Goal: Task Accomplishment & Management: Manage account settings

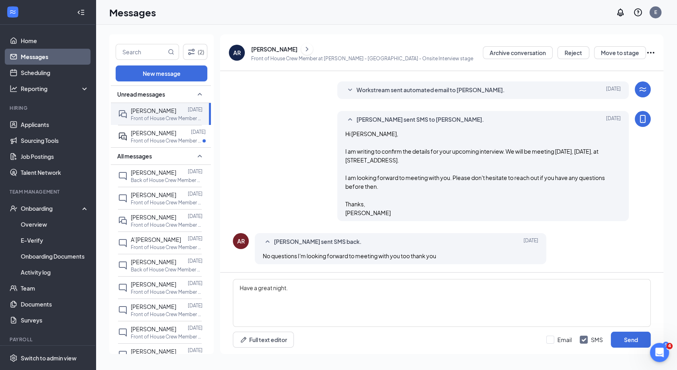
scroll to position [1108, 0]
click at [45, 75] on link "Scheduling" at bounding box center [55, 73] width 68 height 16
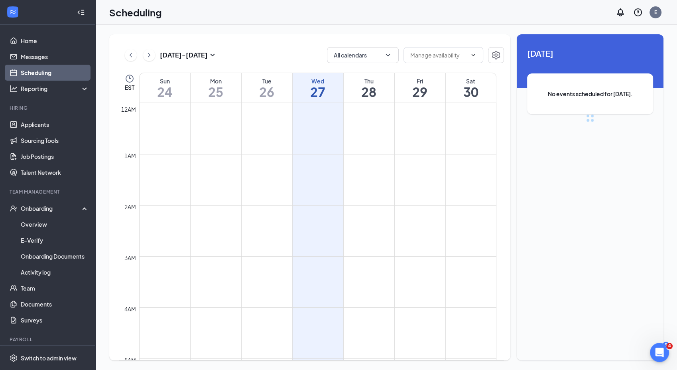
scroll to position [392, 0]
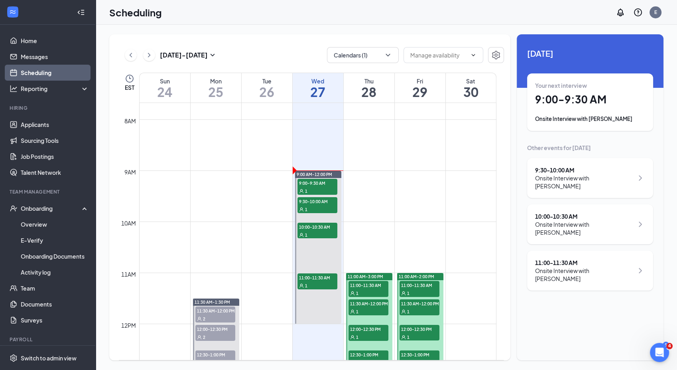
click at [563, 120] on div "Onsite Interview with [PERSON_NAME]" at bounding box center [590, 119] width 110 height 8
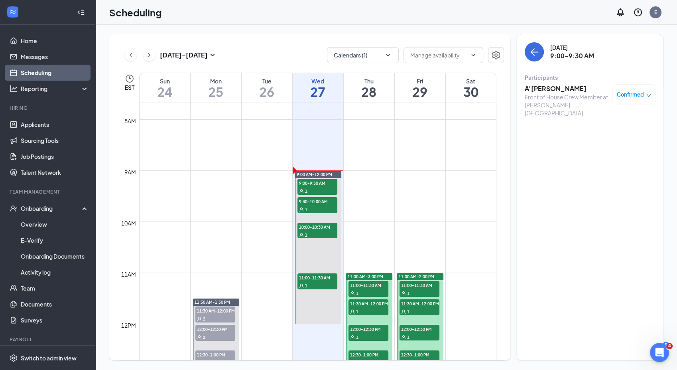
click at [551, 88] on h3 "A’[PERSON_NAME]" at bounding box center [567, 88] width 84 height 9
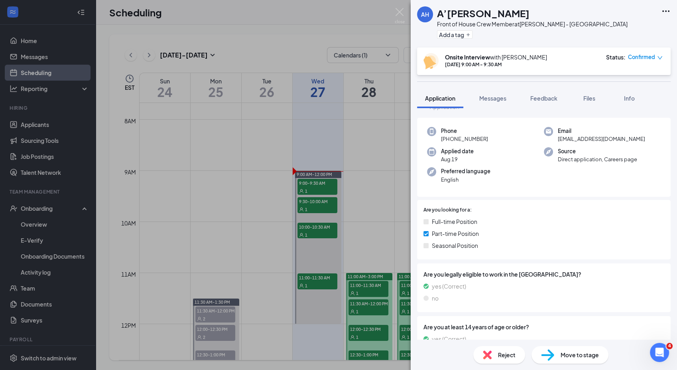
scroll to position [16, 0]
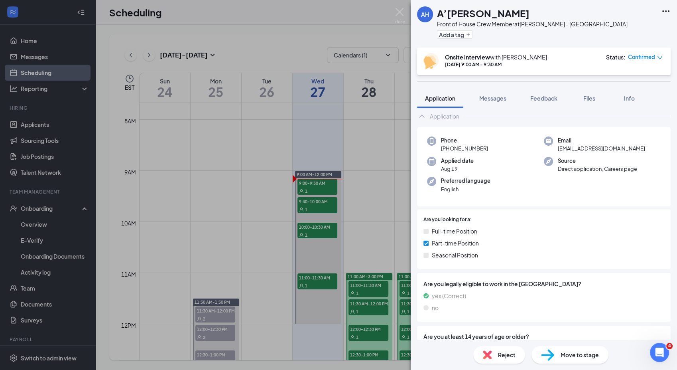
click at [402, 7] on div "AH A’[PERSON_NAME] Front of House Crew Member at [PERSON_NAME] - [GEOGRAPHIC_DA…" at bounding box center [338, 185] width 677 height 370
click at [392, 10] on div "AH A’[PERSON_NAME] Front of House Crew Member at [PERSON_NAME] - [GEOGRAPHIC_DA…" at bounding box center [338, 185] width 677 height 370
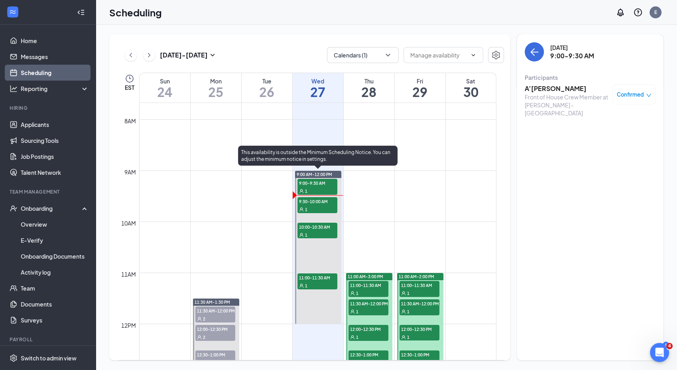
click at [311, 204] on span "9:30-10:00 AM" at bounding box center [317, 201] width 40 height 8
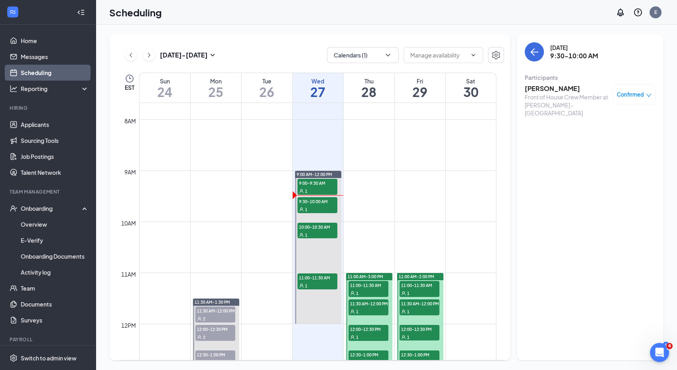
click at [537, 90] on h3 "[PERSON_NAME]" at bounding box center [567, 88] width 84 height 9
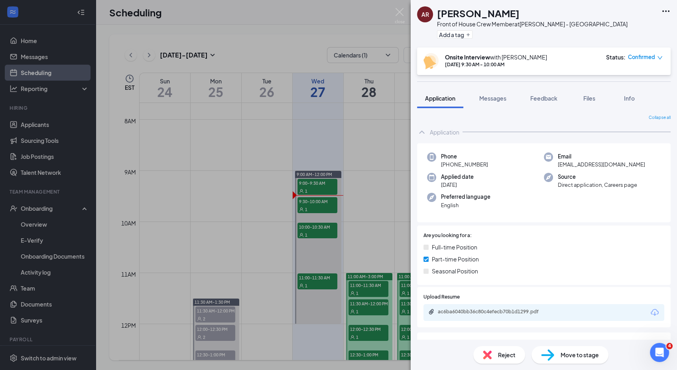
click at [526, 309] on div "ac6ba6040bb36c80c4efecb70b1d1299.pdf" at bounding box center [494, 311] width 112 height 6
click at [404, 13] on img at bounding box center [400, 16] width 10 height 16
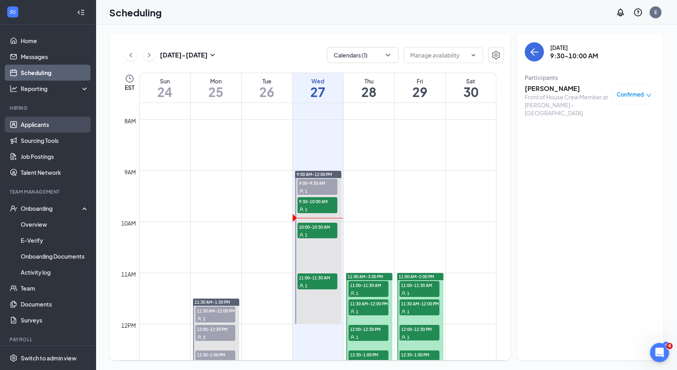
click at [46, 122] on link "Applicants" at bounding box center [55, 124] width 68 height 16
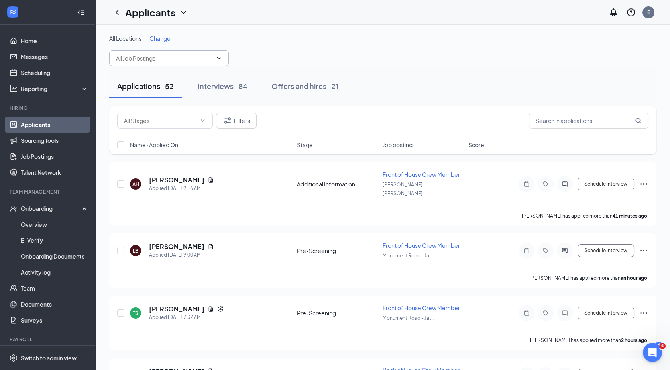
click at [214, 56] on span at bounding box center [218, 58] width 8 height 6
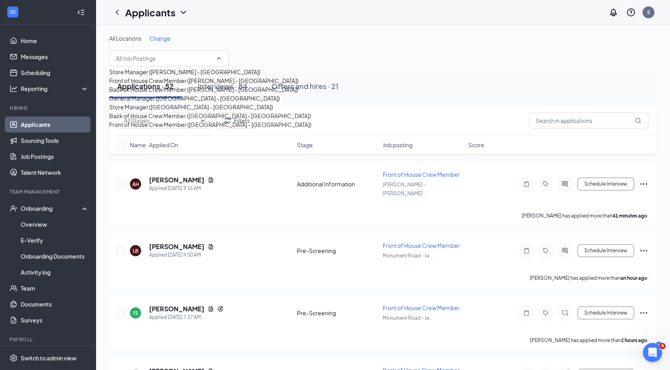
click at [199, 102] on div "General Manager ([GEOGRAPHIC_DATA] - [GEOGRAPHIC_DATA])" at bounding box center [194, 98] width 171 height 9
type input "General Manager ([GEOGRAPHIC_DATA] - [GEOGRAPHIC_DATA])"
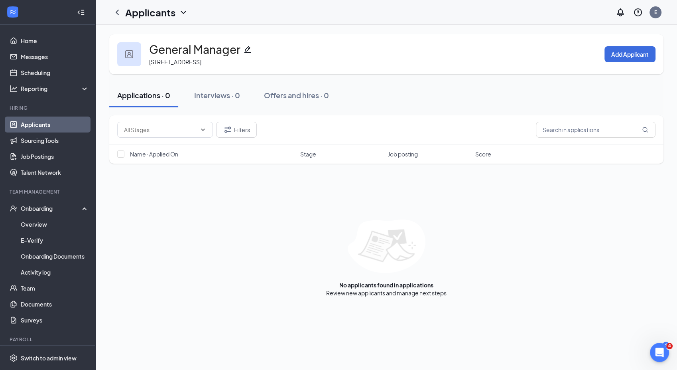
click at [183, 14] on icon "ChevronDown" at bounding box center [184, 13] width 10 height 10
click at [180, 10] on icon "ChevronDown" at bounding box center [184, 13] width 10 height 10
click at [182, 12] on icon "ChevronDown" at bounding box center [183, 12] width 5 height 3
click at [116, 12] on icon "ChevronLeft" at bounding box center [117, 12] width 3 height 5
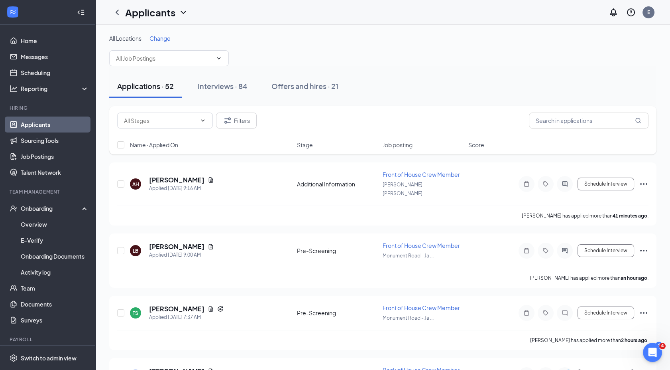
click at [183, 11] on icon "ChevronDown" at bounding box center [184, 13] width 10 height 10
click at [247, 9] on div "Applicants E" at bounding box center [383, 12] width 575 height 25
click at [220, 62] on span at bounding box center [169, 58] width 120 height 16
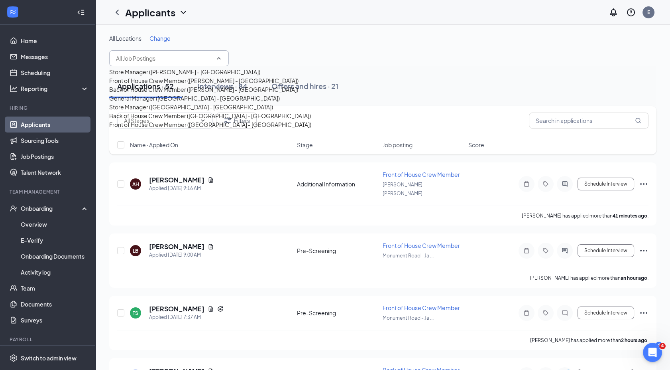
click at [207, 111] on div "Store Manager ([GEOGRAPHIC_DATA] - [GEOGRAPHIC_DATA])" at bounding box center [191, 106] width 164 height 9
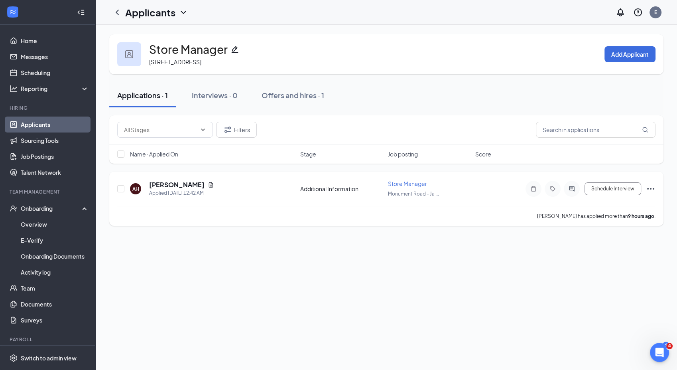
click at [366, 217] on div "[PERSON_NAME] has applied more than 9 hours ago ." at bounding box center [386, 216] width 538 height 20
click at [154, 185] on h5 "[PERSON_NAME]" at bounding box center [176, 184] width 55 height 9
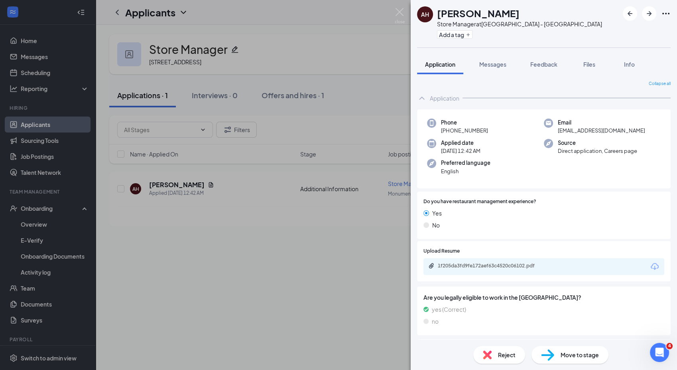
click at [566, 355] on span "Move to stage" at bounding box center [580, 354] width 38 height 9
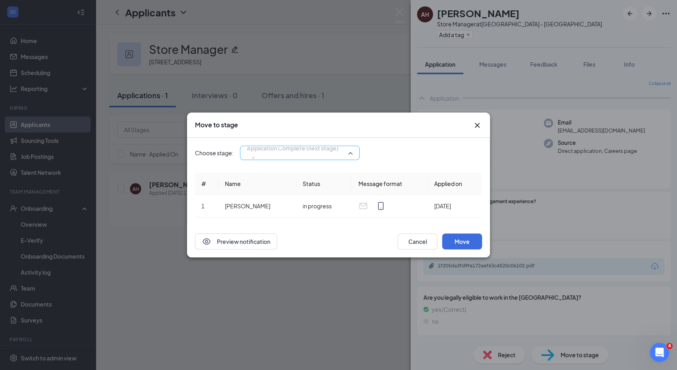
click at [351, 148] on span "Application Complete (next stage)" at bounding box center [300, 153] width 106 height 12
click at [393, 132] on div "Move to stage" at bounding box center [338, 124] width 303 height 25
click at [455, 241] on button "Move" at bounding box center [462, 241] width 40 height 16
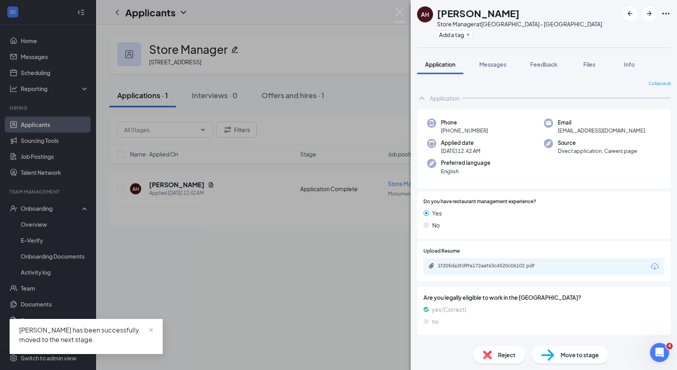
click at [594, 357] on span "Move to stage" at bounding box center [580, 354] width 38 height 9
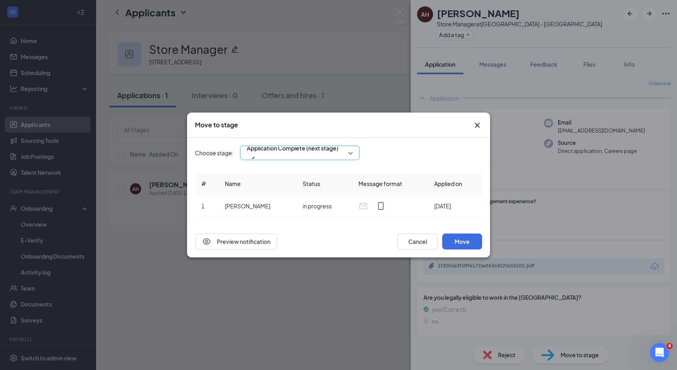
click at [352, 147] on span "Application Complete (next stage)" at bounding box center [300, 153] width 106 height 12
click at [389, 146] on div "Choose stage: Application Complete (next stage) 4049453 4049454 4049455 Applica…" at bounding box center [338, 153] width 287 height 14
click at [466, 240] on button "Move" at bounding box center [462, 241] width 40 height 16
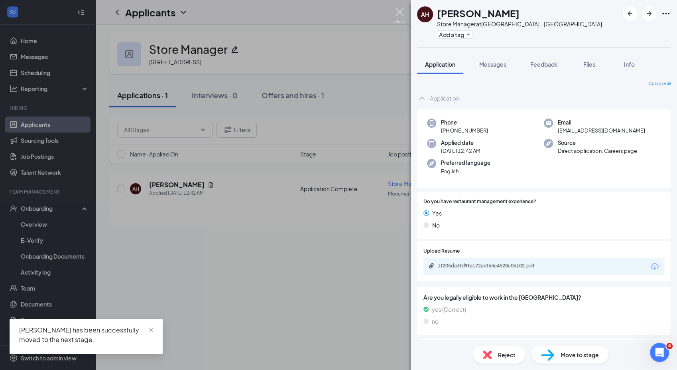
click at [398, 10] on img at bounding box center [400, 16] width 10 height 16
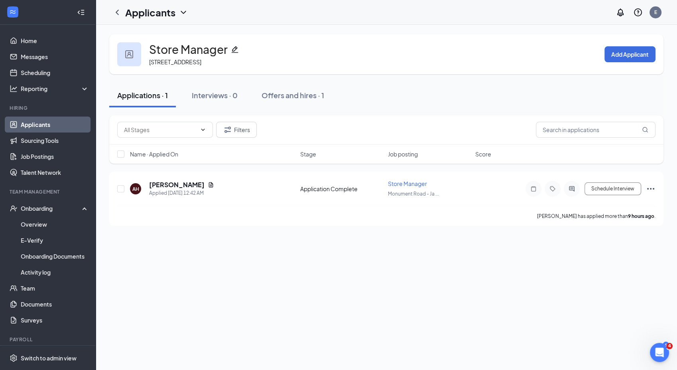
click at [168, 95] on div "Applications · 1" at bounding box center [142, 95] width 51 height 10
click at [216, 97] on div "Interviews · 0" at bounding box center [215, 95] width 46 height 10
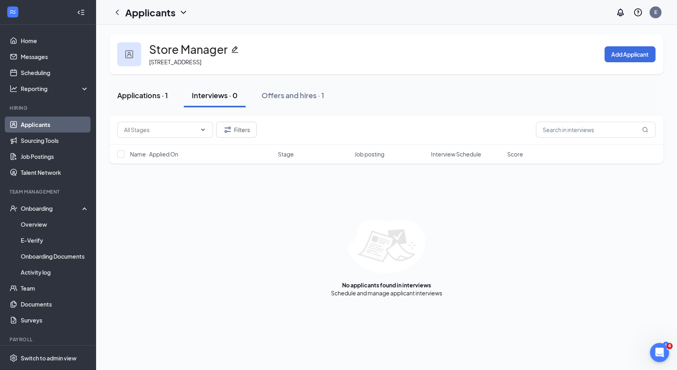
click at [144, 95] on div "Applications · 1" at bounding box center [142, 95] width 51 height 10
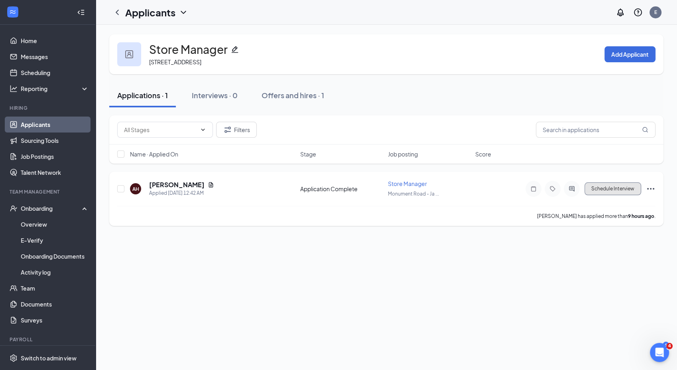
click at [632, 190] on button "Schedule Interview" at bounding box center [613, 188] width 57 height 13
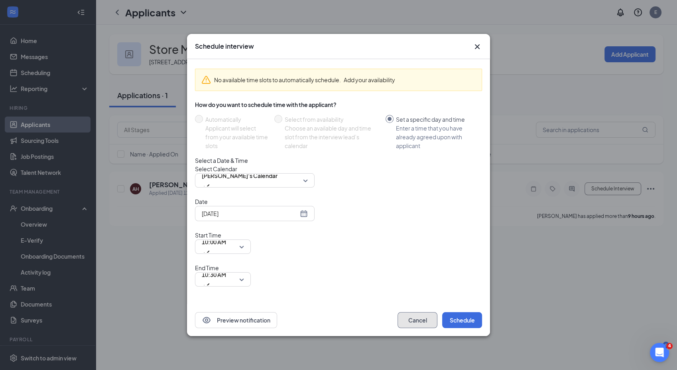
click at [410, 312] on button "Cancel" at bounding box center [418, 320] width 40 height 16
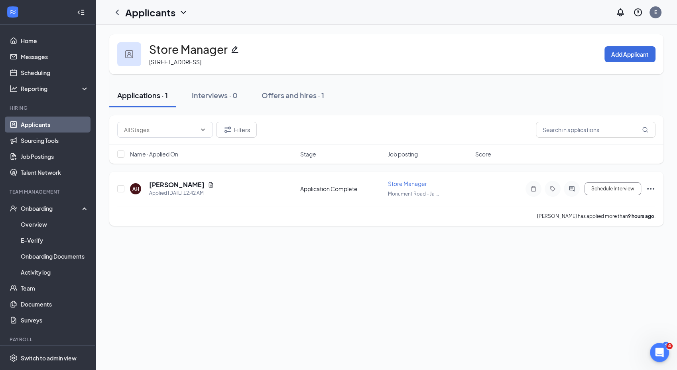
click at [648, 188] on icon "Ellipses" at bounding box center [650, 189] width 7 height 2
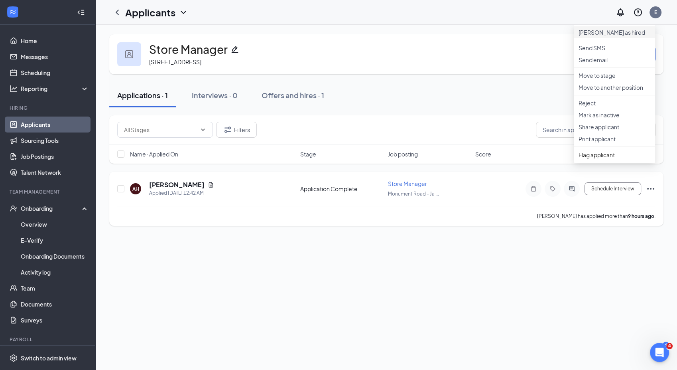
click at [603, 36] on p "[PERSON_NAME] as hired" at bounding box center [615, 32] width 72 height 8
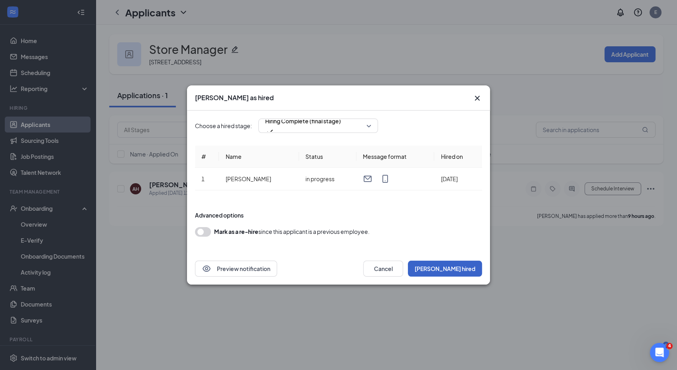
click at [461, 270] on button "[PERSON_NAME] hired" at bounding box center [445, 268] width 74 height 16
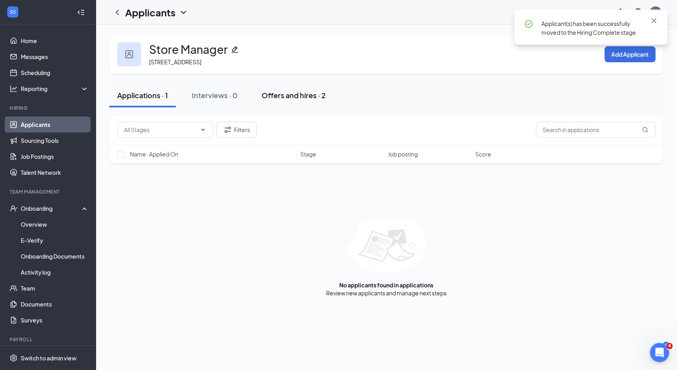
click at [293, 98] on div "Offers and hires · 2" at bounding box center [294, 95] width 64 height 10
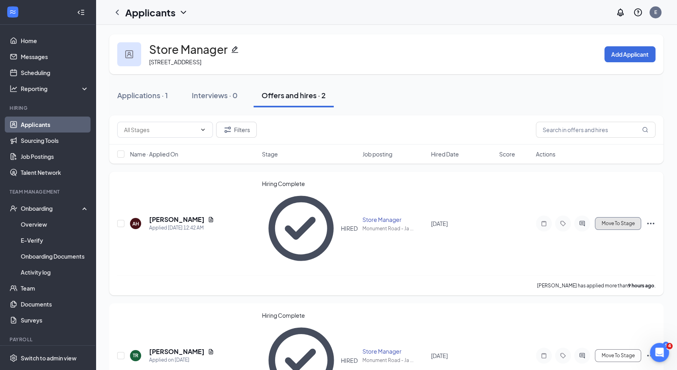
click at [618, 221] on span "Move To Stage" at bounding box center [618, 224] width 33 height 6
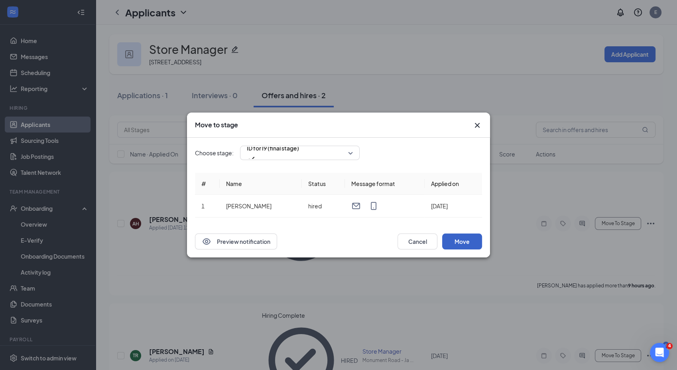
click at [477, 244] on button "Move" at bounding box center [462, 241] width 40 height 16
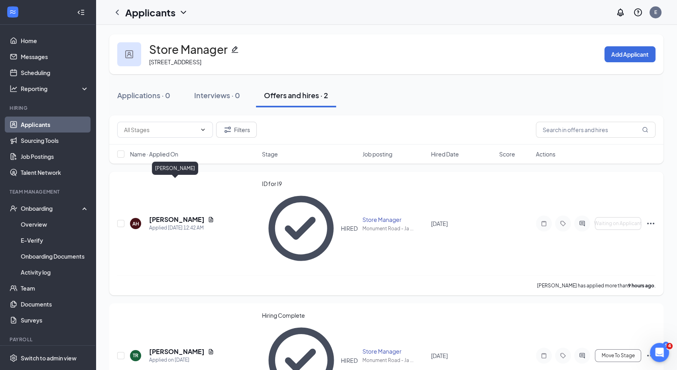
click at [182, 215] on h5 "[PERSON_NAME]" at bounding box center [176, 219] width 55 height 9
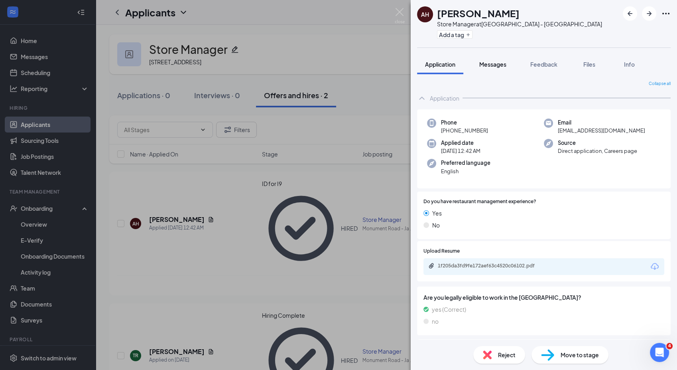
click at [494, 69] on button "Messages" at bounding box center [492, 64] width 43 height 20
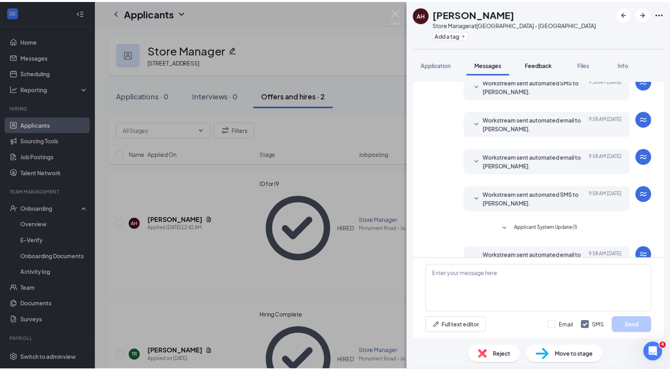
scroll to position [157, 0]
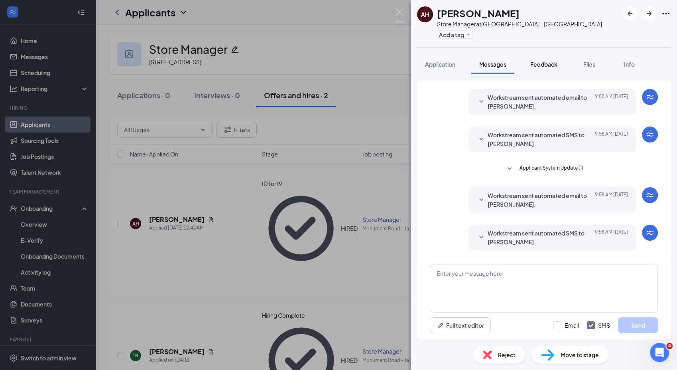
click at [557, 63] on span "Feedback" at bounding box center [543, 64] width 27 height 7
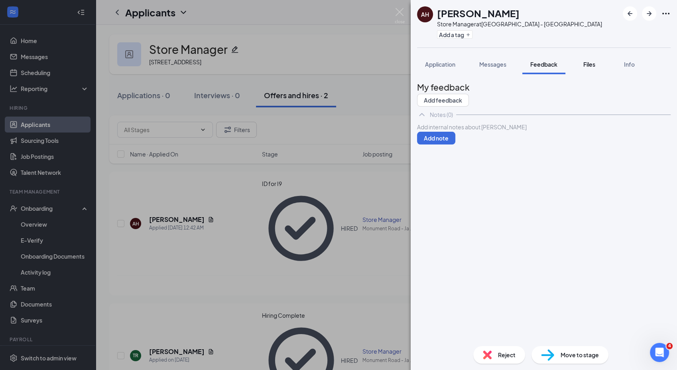
click at [588, 64] on span "Files" at bounding box center [589, 64] width 12 height 7
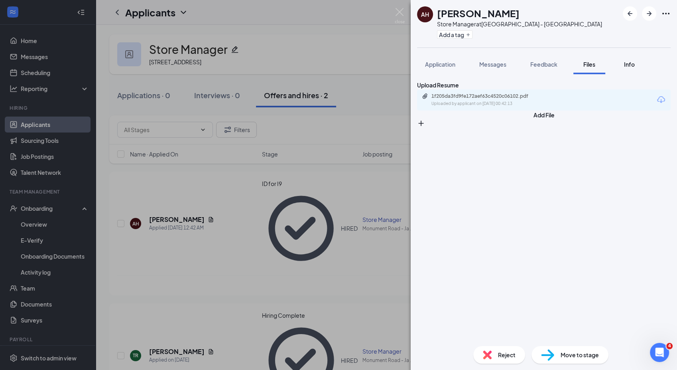
click at [634, 59] on button "Info" at bounding box center [629, 64] width 32 height 20
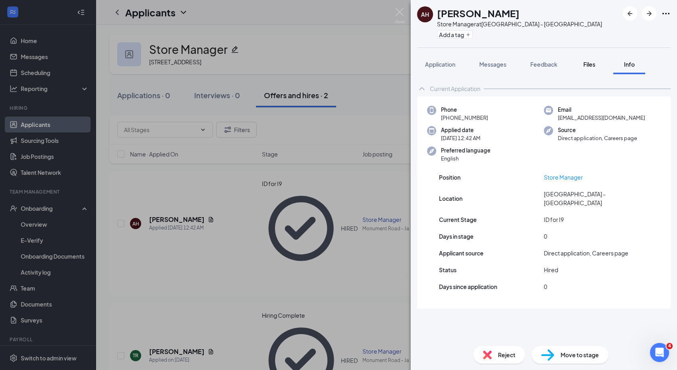
click at [591, 65] on span "Files" at bounding box center [589, 64] width 12 height 7
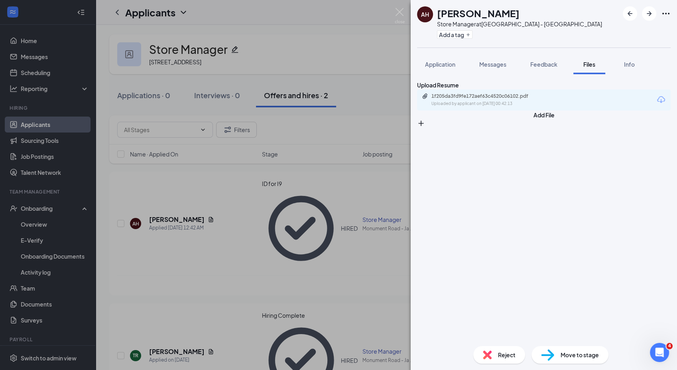
click at [569, 110] on div "1f205da3fd9fe172aef63c4520c06102.pdf Uploaded by applicant on [DATE] 00:42:13" at bounding box center [544, 99] width 254 height 21
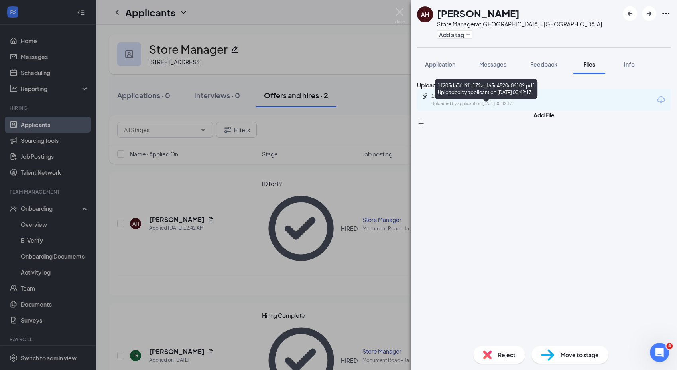
click at [514, 107] on div "Uploaded by applicant on [DATE] 00:42:13" at bounding box center [491, 103] width 120 height 6
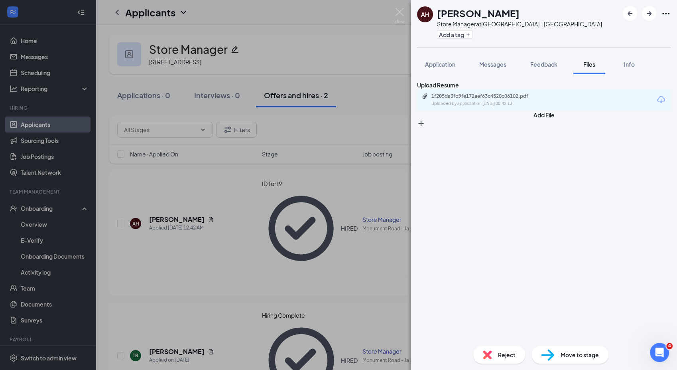
click at [400, 8] on img at bounding box center [400, 16] width 10 height 16
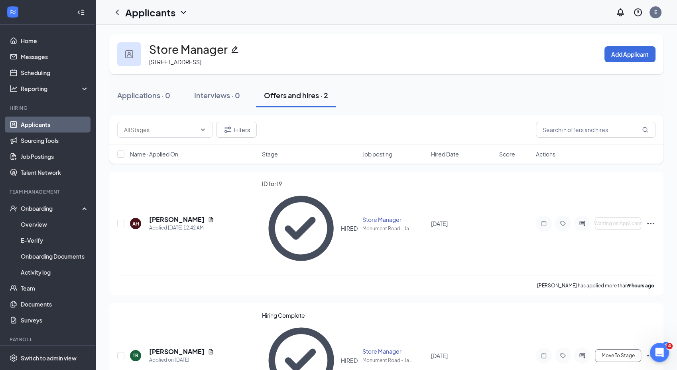
click at [45, 123] on link "Applicants" at bounding box center [55, 124] width 68 height 16
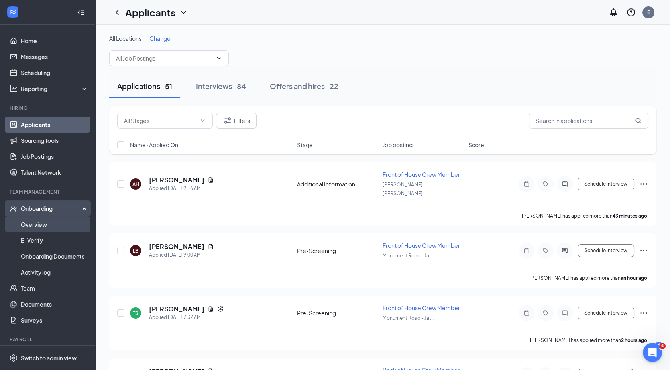
click at [47, 223] on link "Overview" at bounding box center [55, 224] width 68 height 16
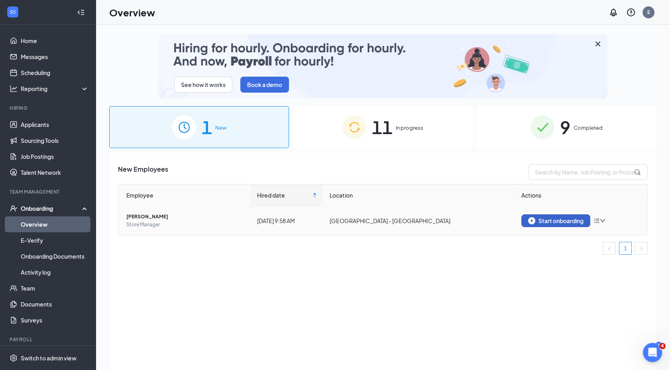
click at [555, 224] on button "Start onboarding" at bounding box center [556, 220] width 69 height 13
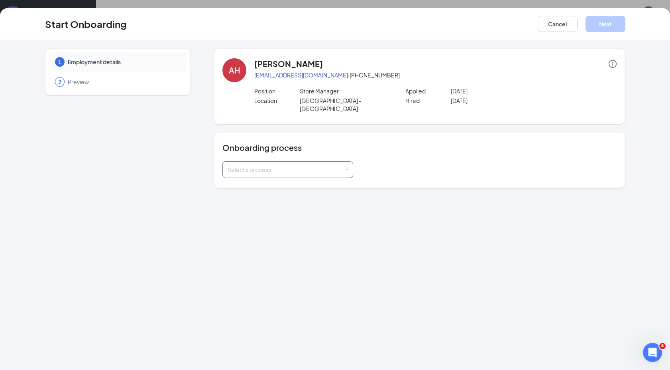
click at [345, 165] on div "Select a process" at bounding box center [286, 169] width 117 height 8
click at [313, 190] on span "Monument Road Onboarding Documents" at bounding box center [279, 192] width 108 height 7
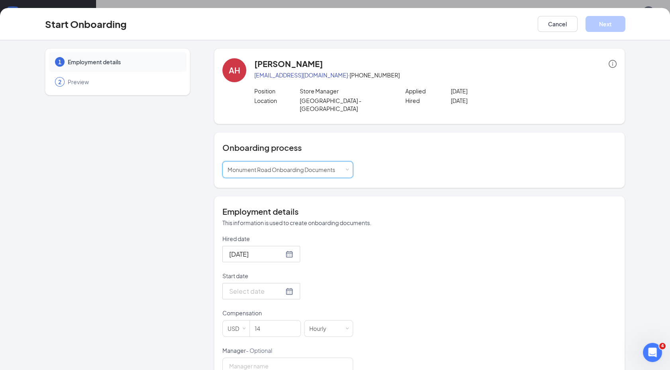
click at [267, 286] on input "Start date" at bounding box center [256, 291] width 55 height 10
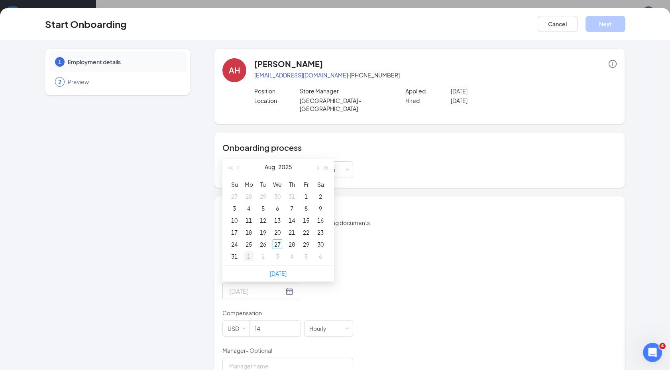
type input "[DATE]"
click at [245, 251] on div "1" at bounding box center [249, 256] width 10 height 10
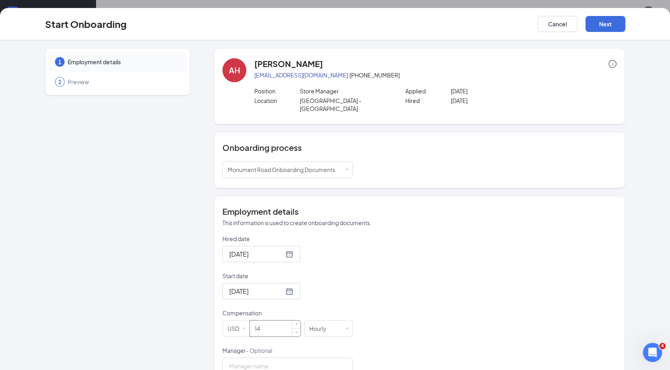
click at [262, 320] on input "14" at bounding box center [275, 328] width 51 height 16
type input "18"
click at [455, 249] on div "Hired date [DATE] Start date [DATE] [DATE] Su Mo Tu We Th Fr Sa 31 1 2 3 4 5 6 …" at bounding box center [420, 364] width 394 height 261
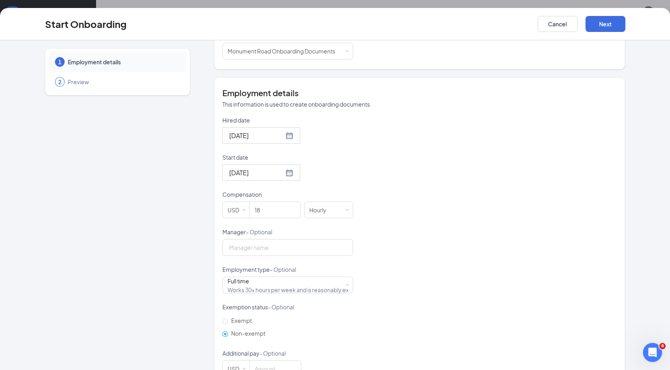
scroll to position [135, 0]
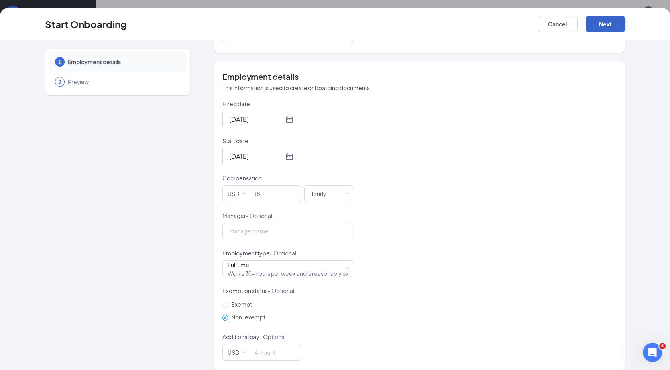
click at [600, 23] on button "Next" at bounding box center [606, 24] width 40 height 16
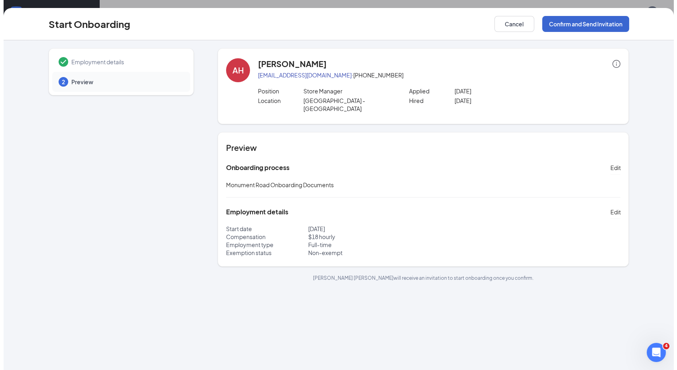
scroll to position [0, 0]
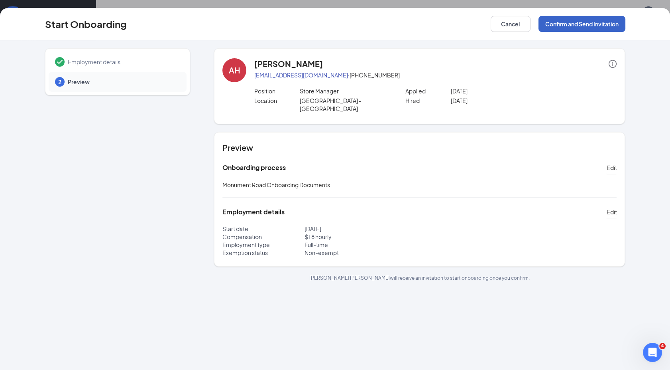
click at [599, 22] on button "Confirm and Send Invitation" at bounding box center [582, 24] width 87 height 16
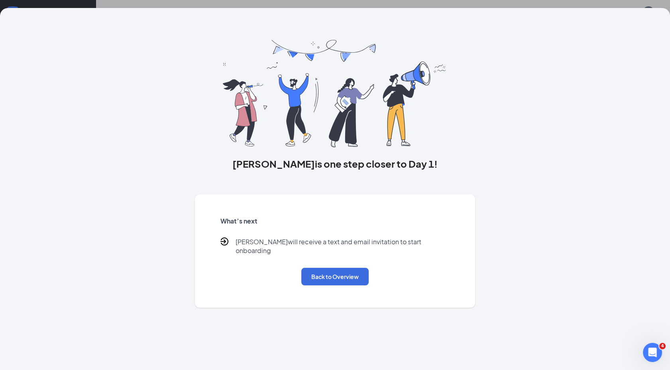
click at [570, 3] on div "[PERSON_NAME] is one step closer to Day 1! What’s next [PERSON_NAME] will recei…" at bounding box center [335, 185] width 670 height 370
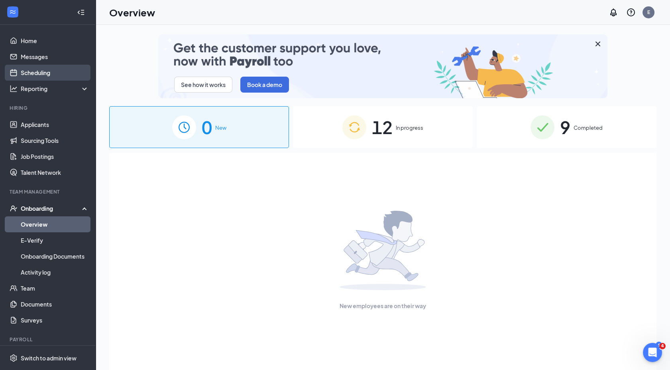
click at [42, 75] on link "Scheduling" at bounding box center [55, 73] width 68 height 16
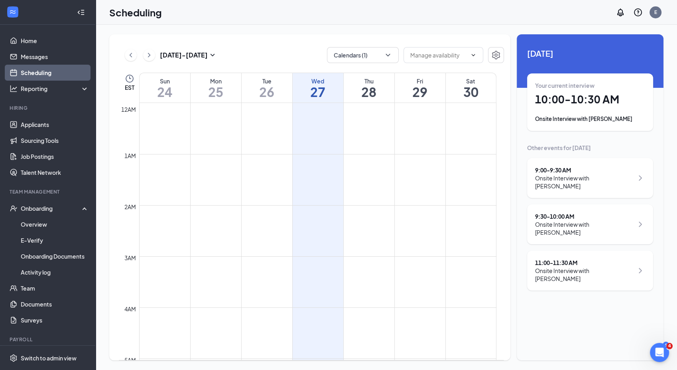
scroll to position [392, 0]
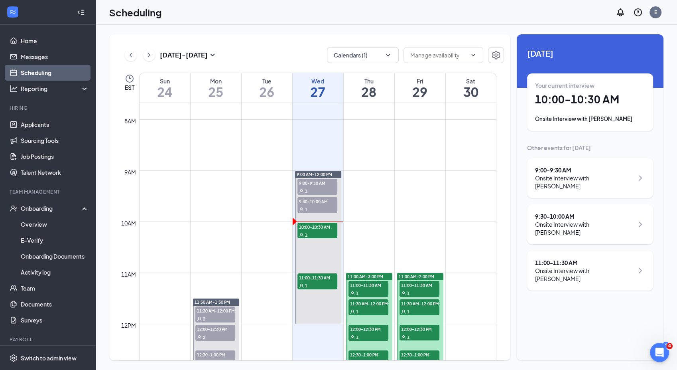
click at [316, 224] on span "10:00-10:30 AM" at bounding box center [317, 227] width 40 height 8
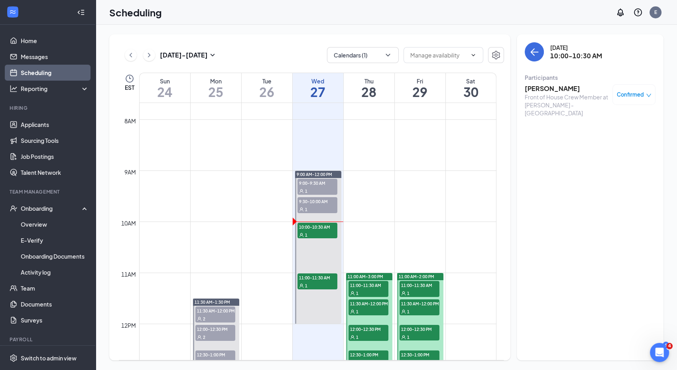
click at [552, 89] on h3 "[PERSON_NAME]" at bounding box center [567, 88] width 84 height 9
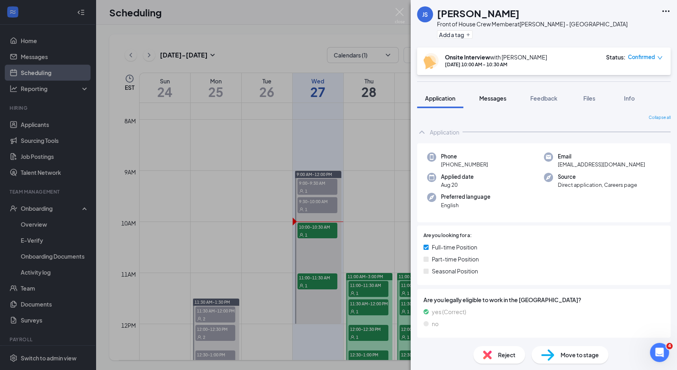
click at [502, 95] on span "Messages" at bounding box center [492, 98] width 27 height 7
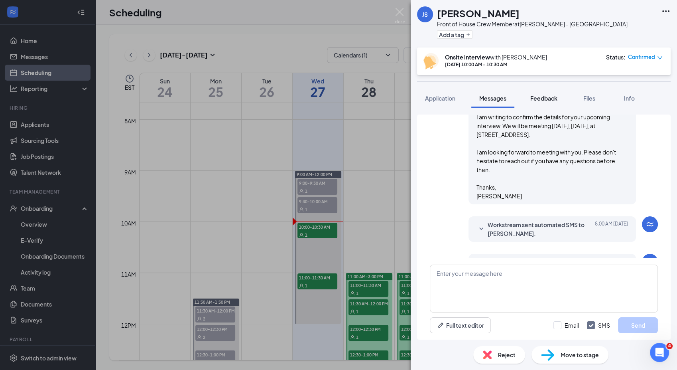
scroll to position [350, 0]
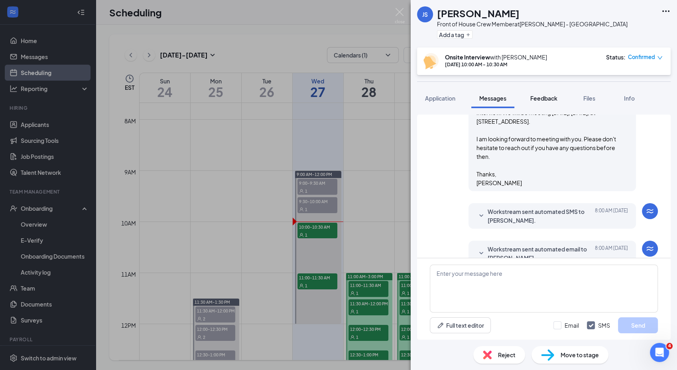
click at [548, 96] on span "Feedback" at bounding box center [543, 98] width 27 height 7
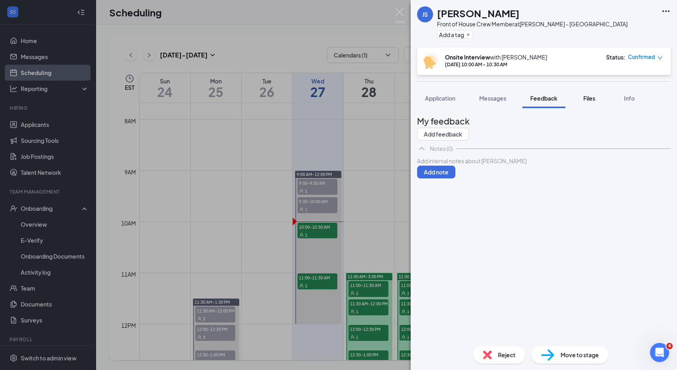
click at [593, 98] on span "Files" at bounding box center [589, 98] width 12 height 7
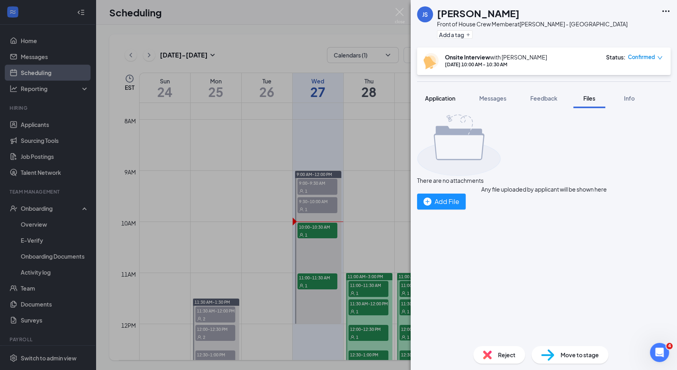
click at [429, 96] on span "Application" at bounding box center [440, 98] width 30 height 7
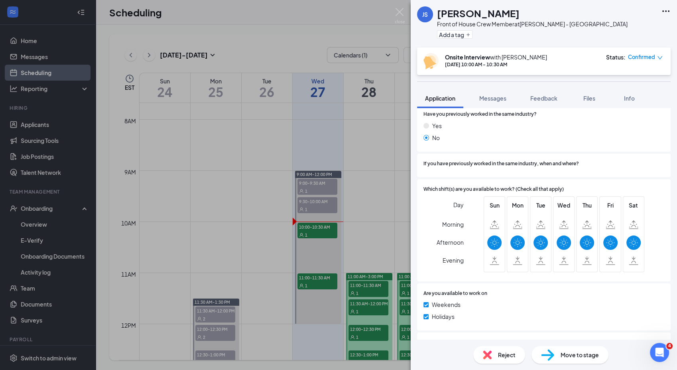
scroll to position [339, 0]
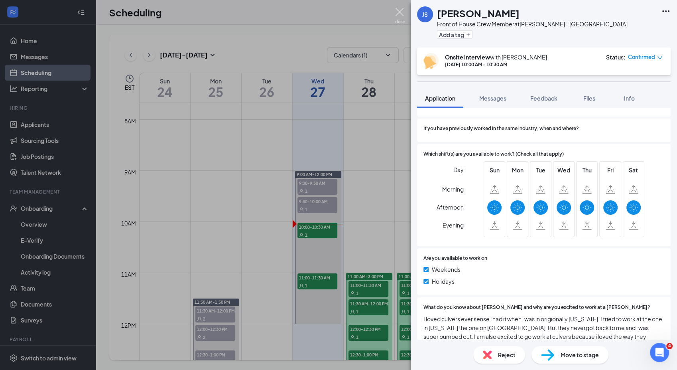
click at [397, 14] on img at bounding box center [400, 16] width 10 height 16
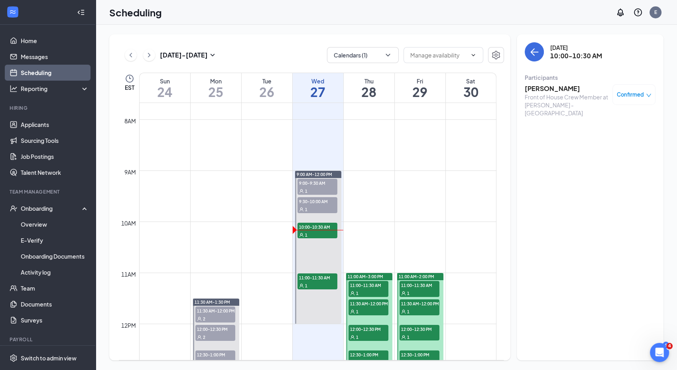
click at [564, 24] on div "Scheduling E" at bounding box center [386, 12] width 581 height 25
click at [45, 69] on link "Scheduling" at bounding box center [55, 73] width 68 height 16
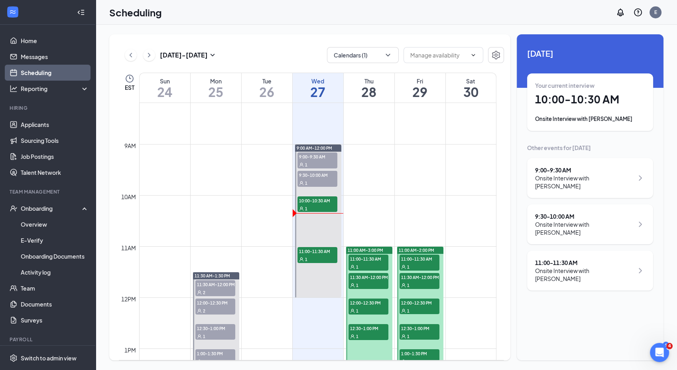
scroll to position [417, 0]
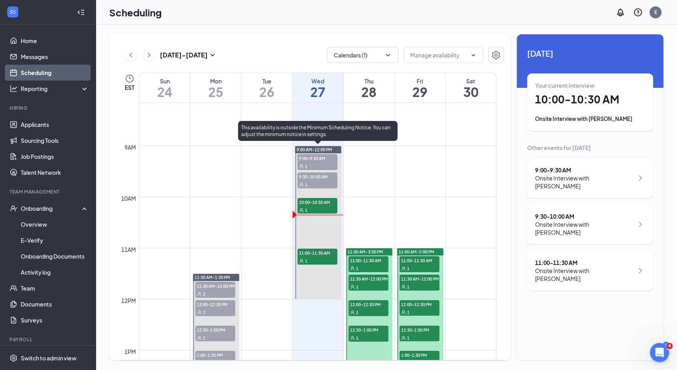
click at [309, 257] on div "1" at bounding box center [317, 260] width 40 height 8
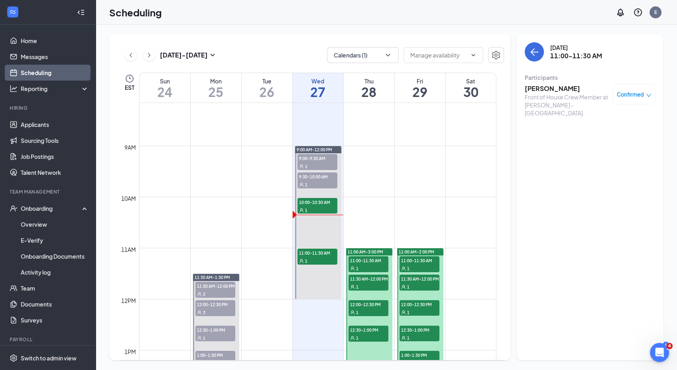
click at [41, 69] on link "Scheduling" at bounding box center [55, 73] width 68 height 16
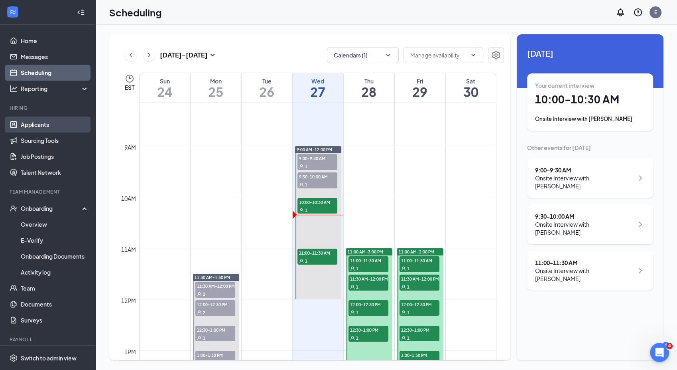
click at [40, 127] on link "Applicants" at bounding box center [55, 124] width 68 height 16
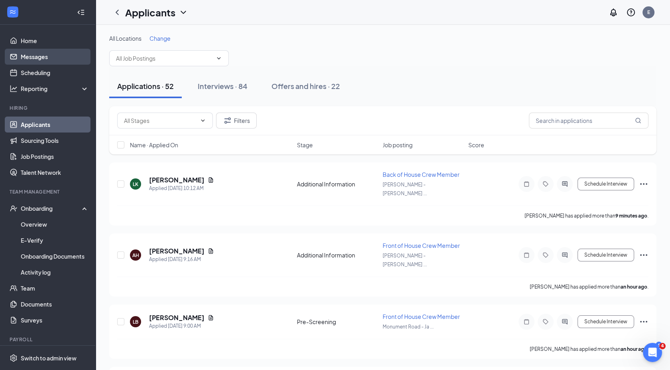
click at [45, 61] on link "Messages" at bounding box center [55, 57] width 68 height 16
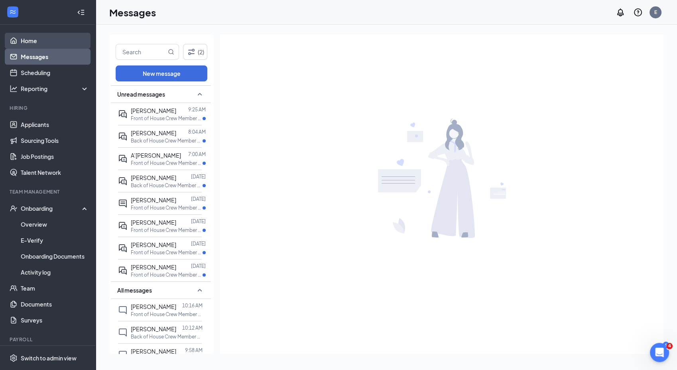
click at [38, 41] on link "Home" at bounding box center [55, 41] width 68 height 16
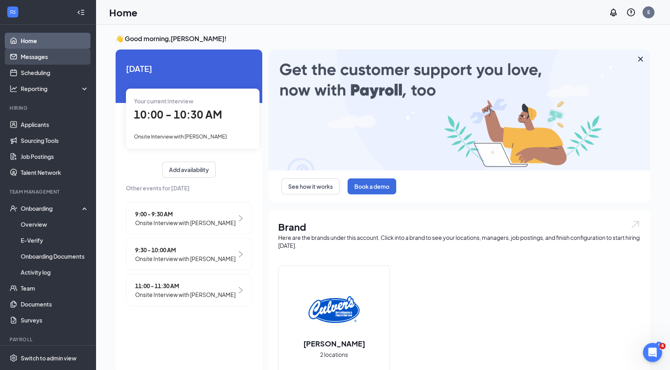
click at [36, 55] on link "Messages" at bounding box center [55, 57] width 68 height 16
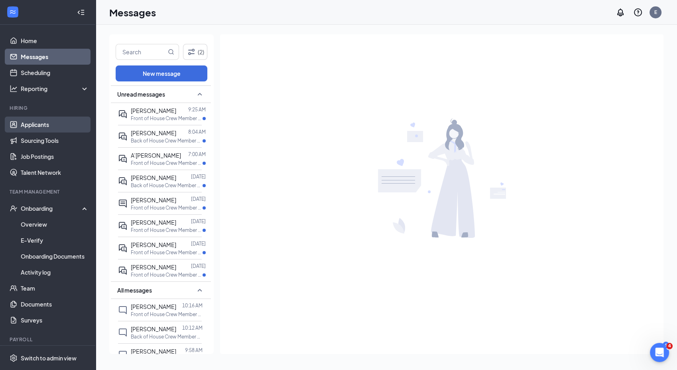
click at [35, 123] on link "Applicants" at bounding box center [55, 124] width 68 height 16
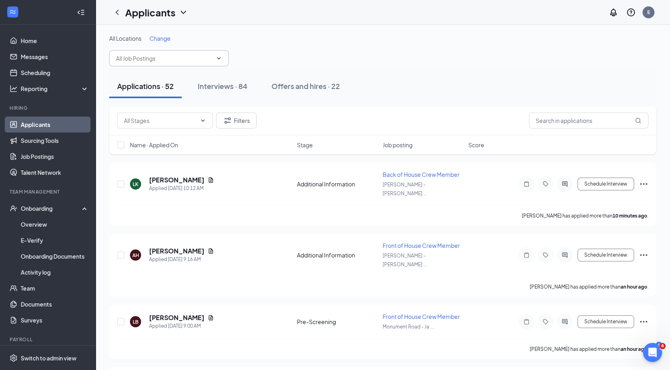
click at [219, 58] on icon "ChevronDown" at bounding box center [219, 58] width 4 height 2
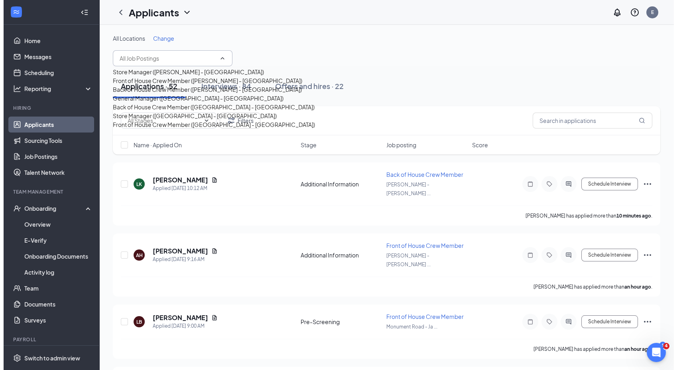
scroll to position [70, 0]
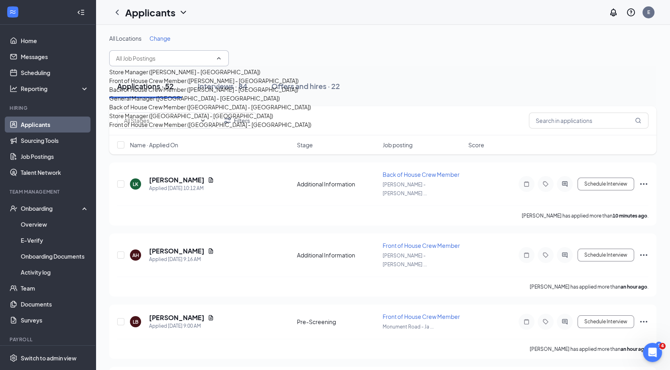
click at [201, 111] on div "Back of House Crew Member ([GEOGRAPHIC_DATA] - [GEOGRAPHIC_DATA])" at bounding box center [210, 106] width 202 height 9
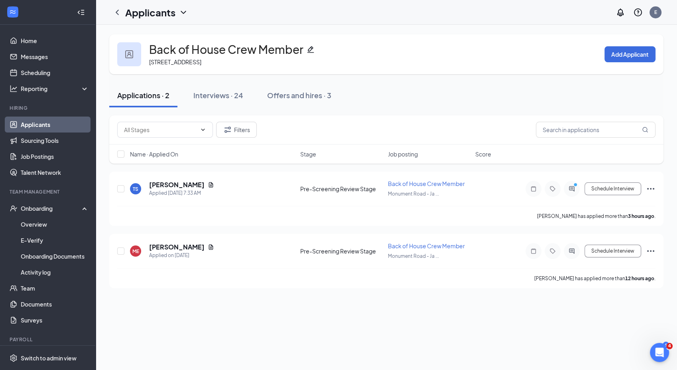
scroll to position [1108, 0]
click at [41, 69] on link "Scheduling" at bounding box center [55, 73] width 68 height 16
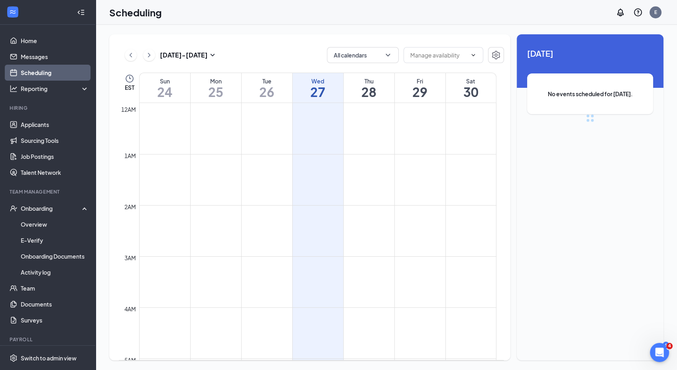
scroll to position [392, 0]
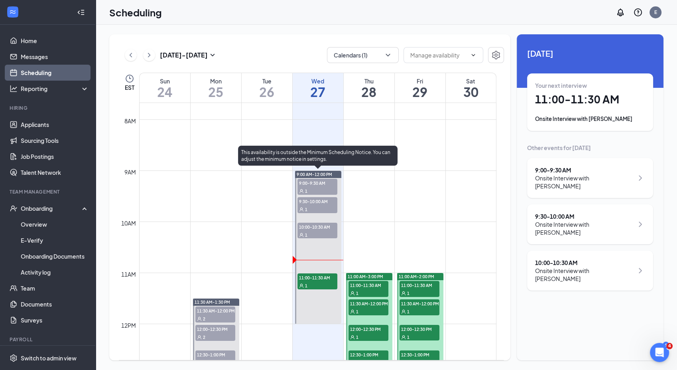
click at [320, 276] on span "11:00-11:30 AM" at bounding box center [317, 277] width 40 height 8
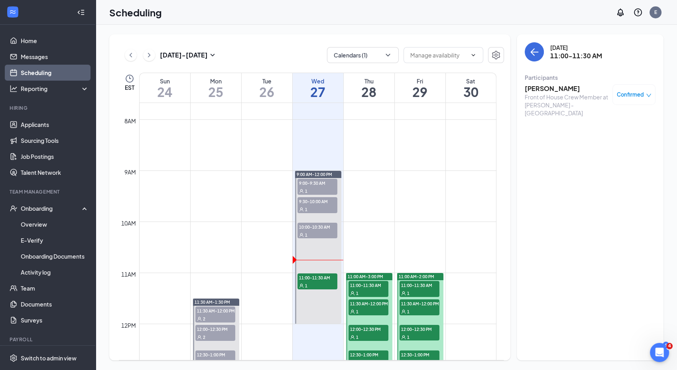
click at [545, 89] on h3 "[PERSON_NAME]" at bounding box center [567, 88] width 84 height 9
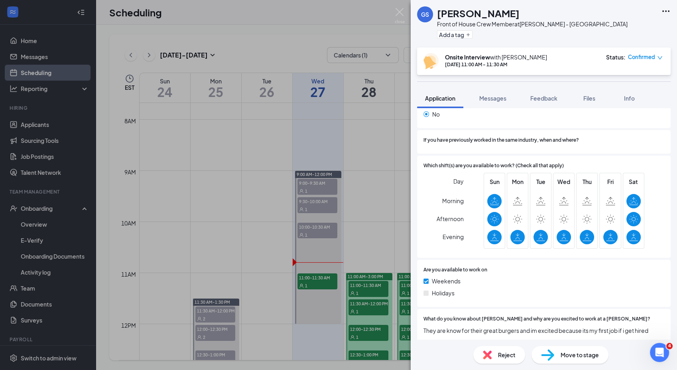
scroll to position [344, 0]
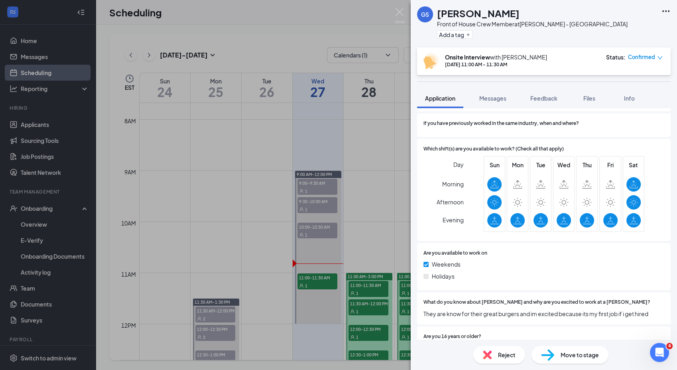
click at [664, 272] on div "Collapse all Application Phone [PHONE_NUMBER] Email [EMAIL_ADDRESS][DOMAIN_NAME…" at bounding box center [544, 223] width 266 height 231
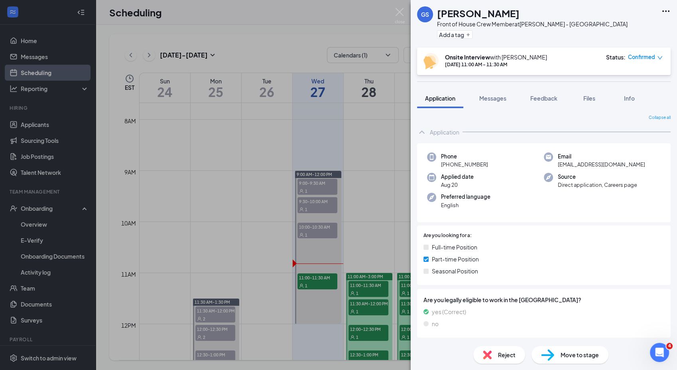
scroll to position [475, 0]
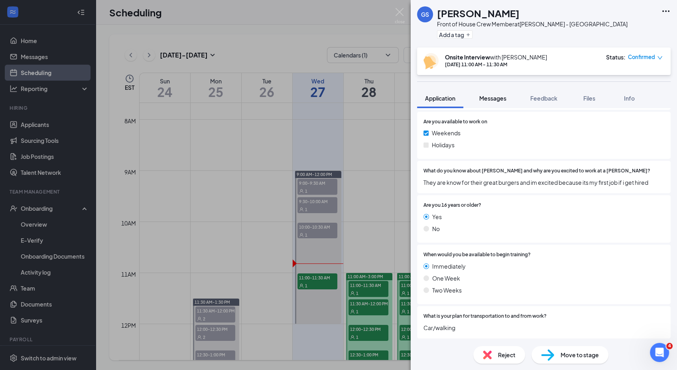
click at [500, 98] on span "Messages" at bounding box center [492, 98] width 27 height 7
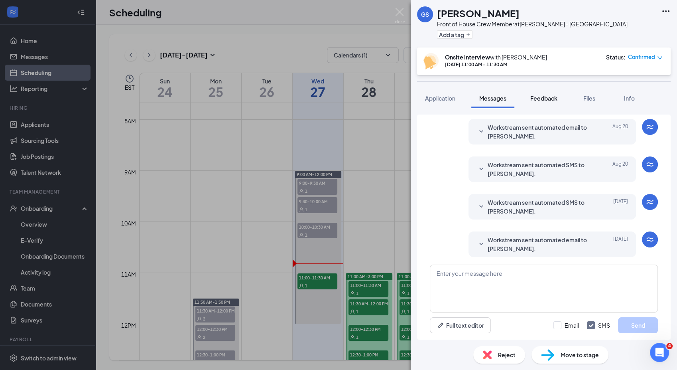
scroll to position [332, 0]
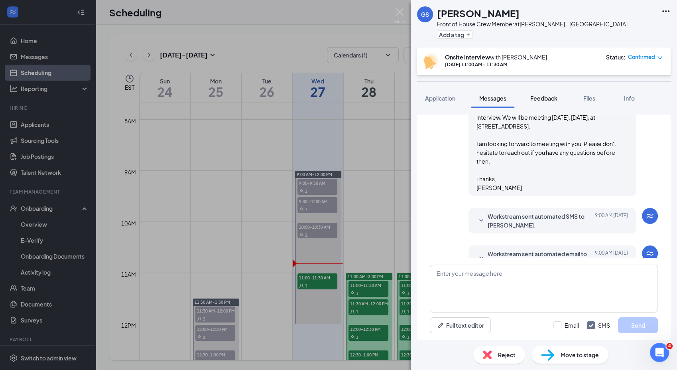
click at [552, 104] on button "Feedback" at bounding box center [543, 98] width 43 height 20
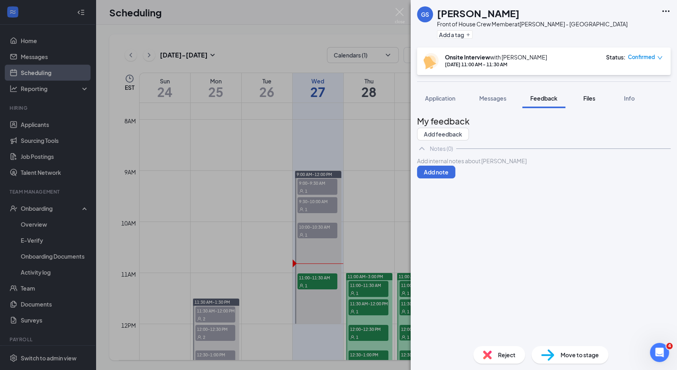
click at [589, 104] on button "Files" at bounding box center [589, 98] width 32 height 20
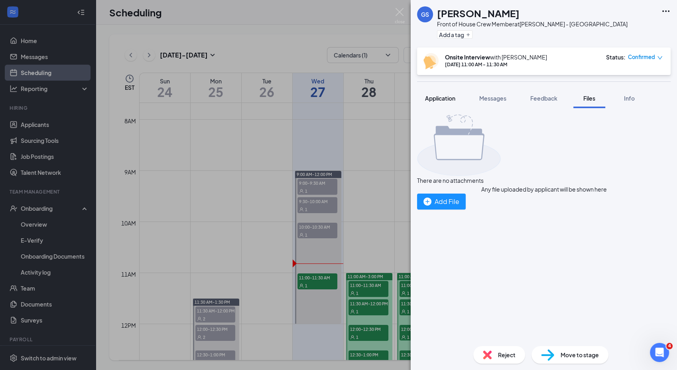
click at [450, 95] on span "Application" at bounding box center [440, 98] width 30 height 7
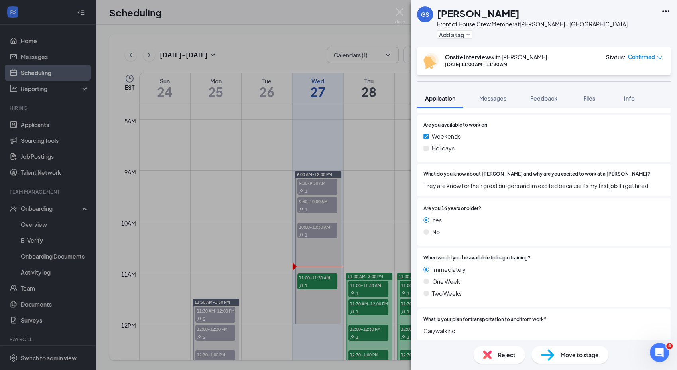
scroll to position [1108, 0]
click at [508, 181] on span "They are know for their great burgers and im excited because its my first job i…" at bounding box center [543, 185] width 241 height 9
click at [508, 180] on div "What do you know about [PERSON_NAME] and why are you excited to work at a [PERS…" at bounding box center [543, 180] width 241 height 20
